Goal: Task Accomplishment & Management: Use online tool/utility

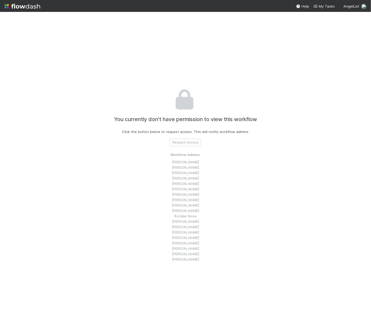
click at [9, 117] on div "You currently don’t have permission to view this workflow Click the button belo…" at bounding box center [185, 172] width 371 height 320
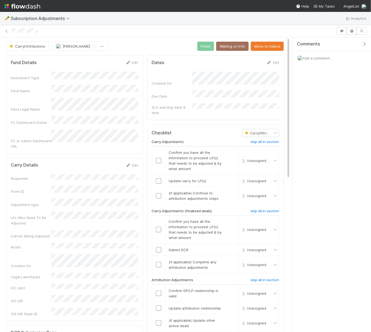
click at [322, 57] on span "Add a comment..." at bounding box center [317, 58] width 29 height 4
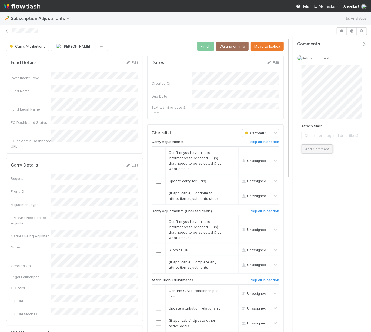
click at [320, 146] on button "Add Comment" at bounding box center [317, 148] width 31 height 9
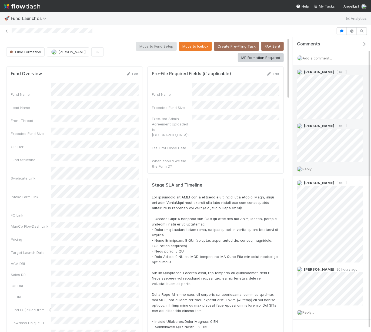
scroll to position [13, 0]
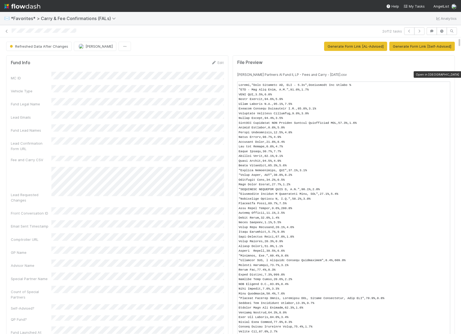
click at [447, 73] on icon at bounding box center [447, 75] width 5 height 4
click at [399, 46] on button "Generate Form Link [Self-Advised]" at bounding box center [421, 46] width 65 height 9
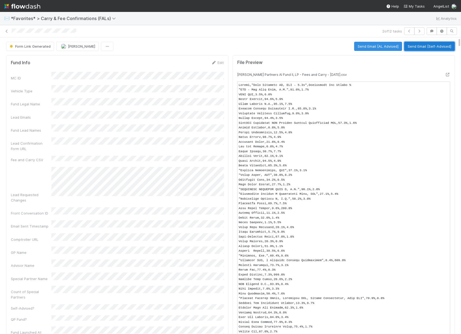
click at [434, 43] on button "Send Email [Self-Advised]" at bounding box center [429, 46] width 51 height 9
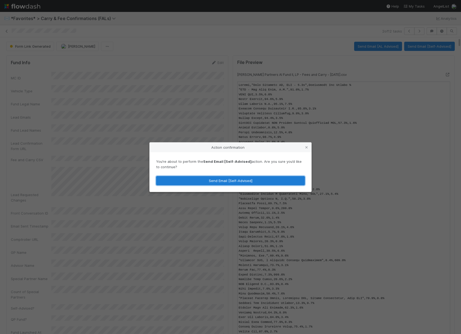
click at [257, 180] on button "Send Email [Self-Advised]" at bounding box center [230, 180] width 149 height 9
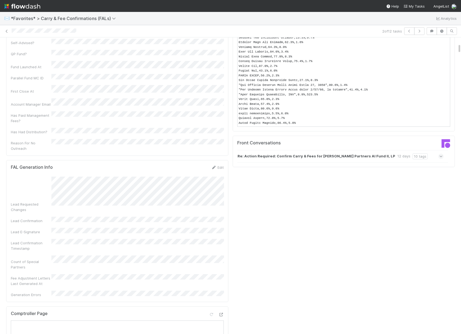
scroll to position [238, 0]
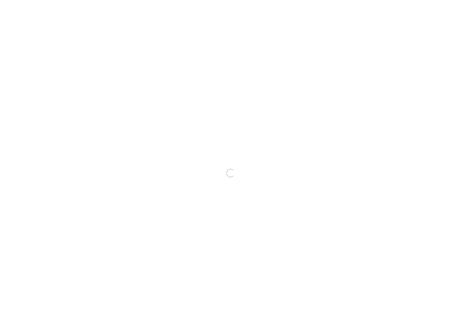
click at [296, 180] on div "Loading..." at bounding box center [230, 173] width 461 height 322
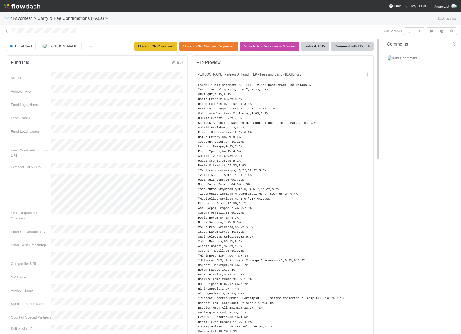
click at [455, 43] on icon "button" at bounding box center [453, 44] width 5 height 4
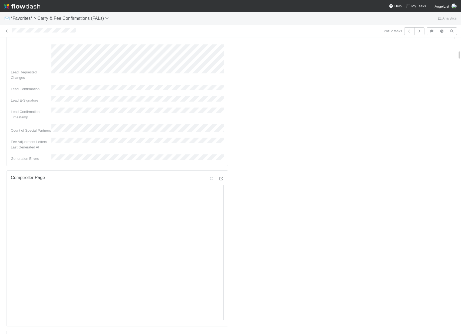
scroll to position [308, 0]
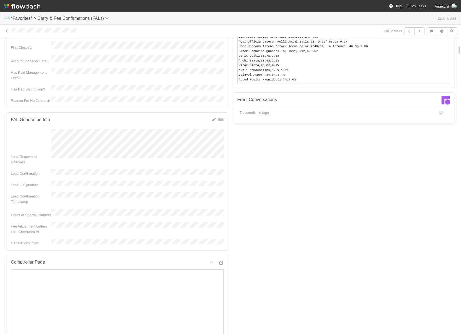
click at [304, 112] on div "7 seconds 0 tags" at bounding box center [340, 113] width 206 height 12
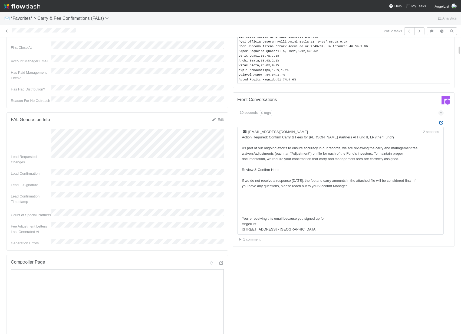
click at [440, 123] on icon at bounding box center [440, 123] width 5 height 4
click at [4, 30] on icon at bounding box center [6, 31] width 5 height 4
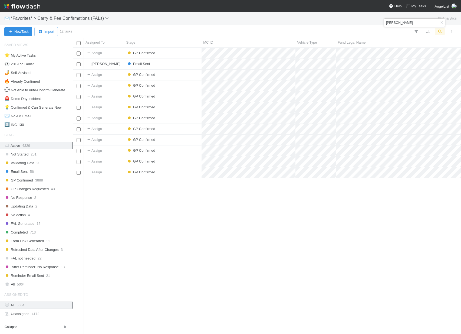
scroll to position [286, 388]
click at [404, 21] on input "vela" at bounding box center [406, 22] width 43 height 6
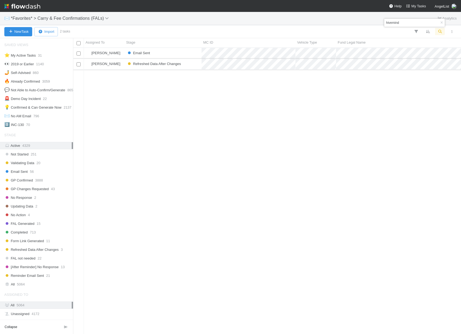
type input "hivemind"
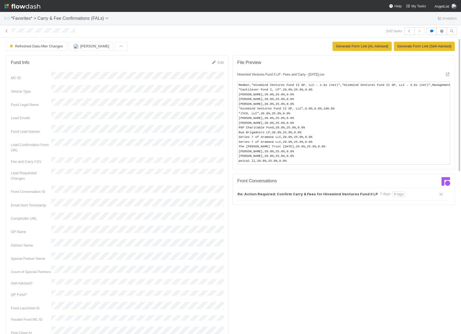
click at [322, 73] on small "Hivemind Ventures Fund II LP - Fees and Carry - 2025-09-02.csv" at bounding box center [280, 74] width 87 height 4
click at [445, 71] on div "File Preview" at bounding box center [343, 66] width 221 height 12
click at [447, 74] on icon at bounding box center [447, 74] width 5 height 4
click at [420, 47] on button "Generate Form Link [Self-Advised]" at bounding box center [424, 46] width 61 height 9
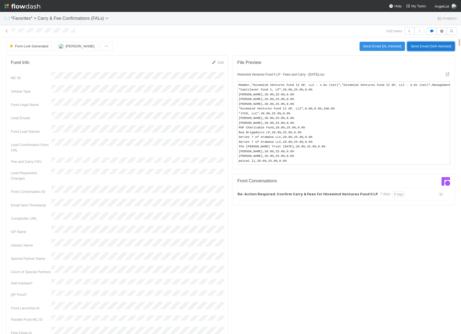
click at [425, 45] on button "Send Email [Self-Advised]" at bounding box center [431, 46] width 48 height 9
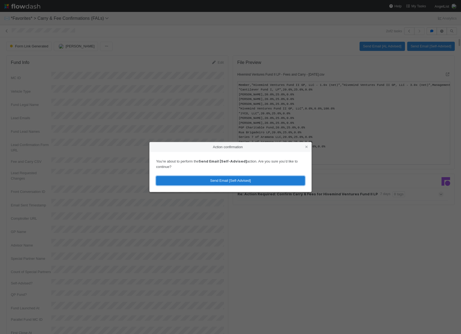
click at [239, 183] on button "Send Email [Self-Advised]" at bounding box center [230, 180] width 149 height 9
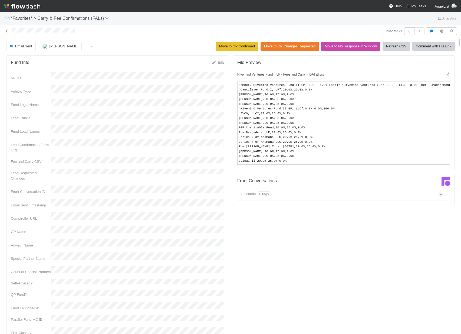
click at [439, 192] on icon at bounding box center [441, 193] width 4 height 5
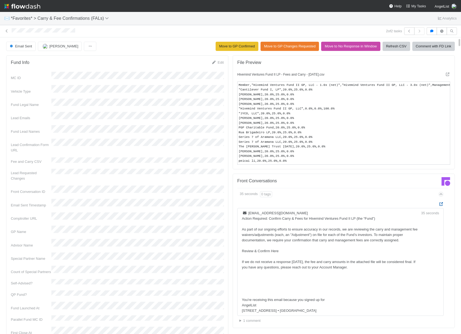
click at [441, 202] on icon at bounding box center [440, 204] width 5 height 4
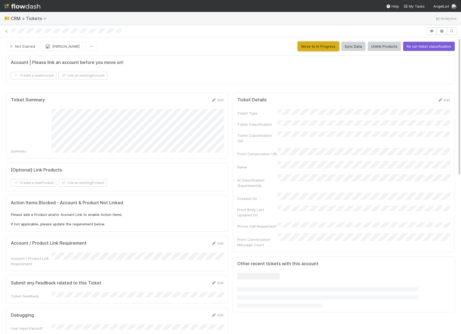
click at [312, 44] on button "Move to In Progress" at bounding box center [318, 46] width 41 height 9
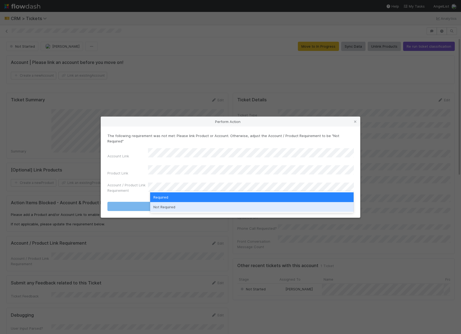
click at [217, 207] on div "Not Required" at bounding box center [252, 207] width 204 height 10
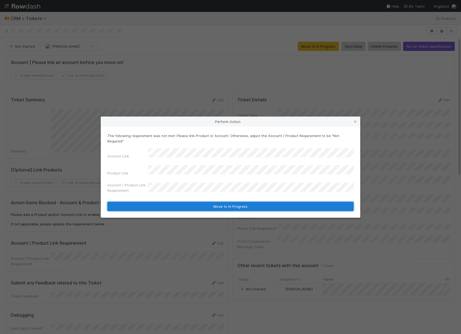
click at [227, 202] on button "Move to In Progress" at bounding box center [230, 206] width 246 height 9
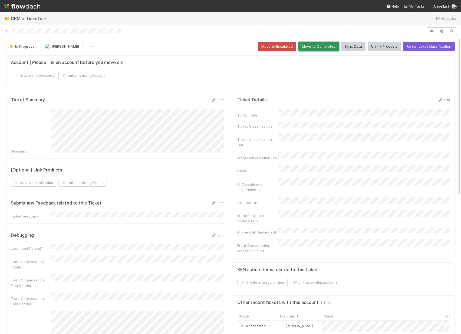
click at [321, 45] on button "Move to Completed" at bounding box center [318, 46] width 41 height 9
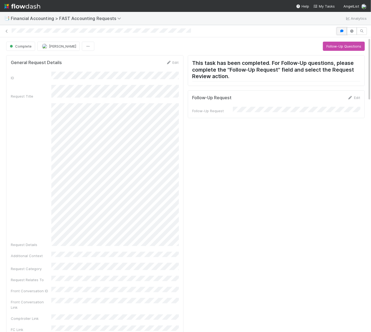
click at [343, 31] on icon "button" at bounding box center [341, 30] width 5 height 3
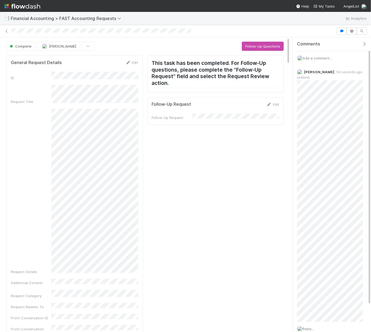
click at [334, 54] on div "Add a comment..." at bounding box center [332, 58] width 78 height 14
click at [317, 60] on div "Add a comment..." at bounding box center [332, 58] width 78 height 14
click at [315, 57] on span "Add a comment..." at bounding box center [317, 58] width 29 height 4
click at [313, 147] on button "Add Comment" at bounding box center [317, 148] width 31 height 9
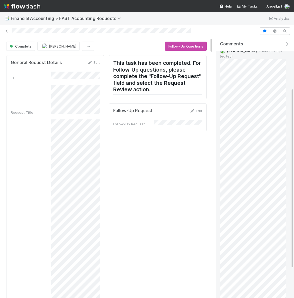
scroll to position [115, 0]
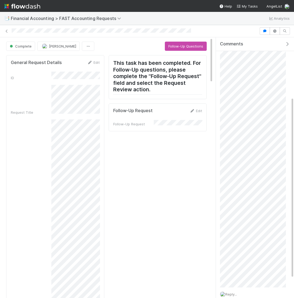
click at [286, 42] on icon "button" at bounding box center [287, 44] width 5 height 4
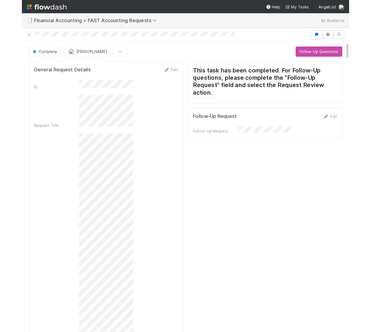
scroll to position [313, 0]
